Goal: Information Seeking & Learning: Learn about a topic

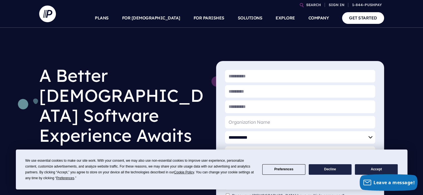
click at [371, 165] on button "Accept" at bounding box center [376, 169] width 43 height 11
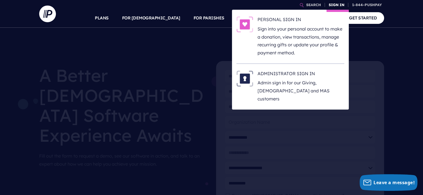
click at [336, 2] on link "SIGN IN" at bounding box center [336, 5] width 20 height 10
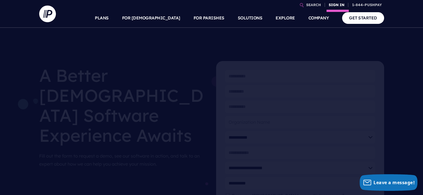
click at [334, 3] on link "SIGN IN" at bounding box center [336, 5] width 20 height 10
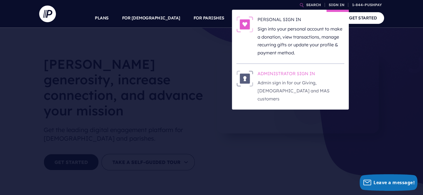
click at [274, 75] on h6 "ADMINISTRATOR SIGN IN" at bounding box center [300, 75] width 87 height 8
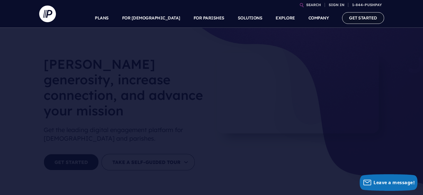
click at [355, 14] on link "GET STARTED" at bounding box center [363, 17] width 42 height 11
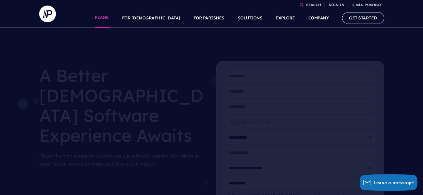
click at [109, 20] on link "PLANS" at bounding box center [102, 17] width 14 height 19
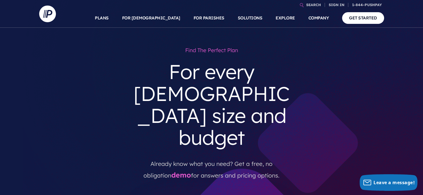
click at [317, 95] on div "Find the perfect plan For every [DEMOGRAPHIC_DATA] size and budget Already know…" at bounding box center [212, 131] width 336 height 175
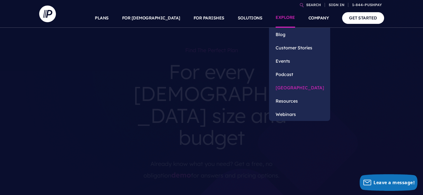
click at [295, 90] on link "[GEOGRAPHIC_DATA]" at bounding box center [299, 87] width 61 height 13
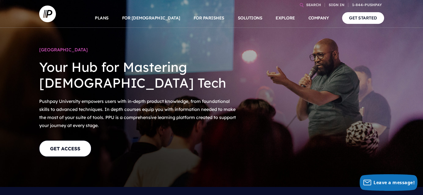
click at [133, 131] on p "Pushpay University empowers users with in-depth product knowledge, from foundat…" at bounding box center [137, 113] width 197 height 36
click at [58, 144] on link "GET ACCESS" at bounding box center [65, 149] width 52 height 16
